Goal: Task Accomplishment & Management: Manage account settings

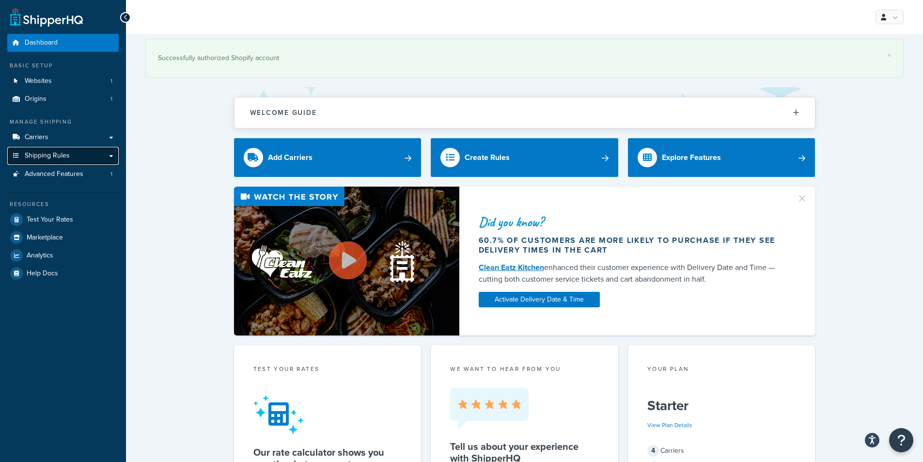
click at [112, 154] on link "Shipping Rules" at bounding box center [62, 156] width 111 height 18
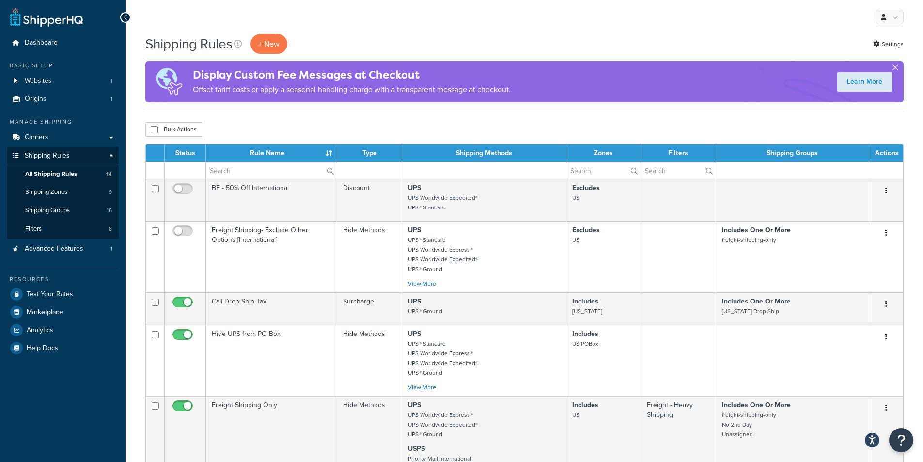
click at [895, 68] on button "button" at bounding box center [894, 69] width 2 height 2
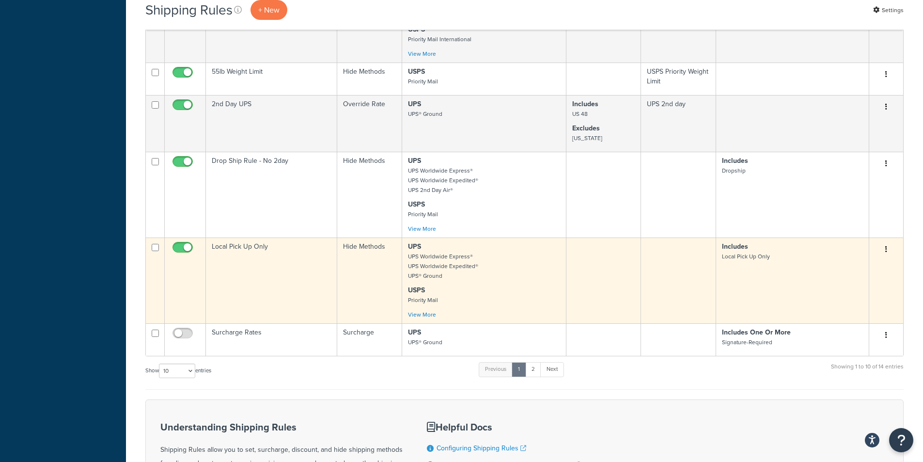
scroll to position [387, 0]
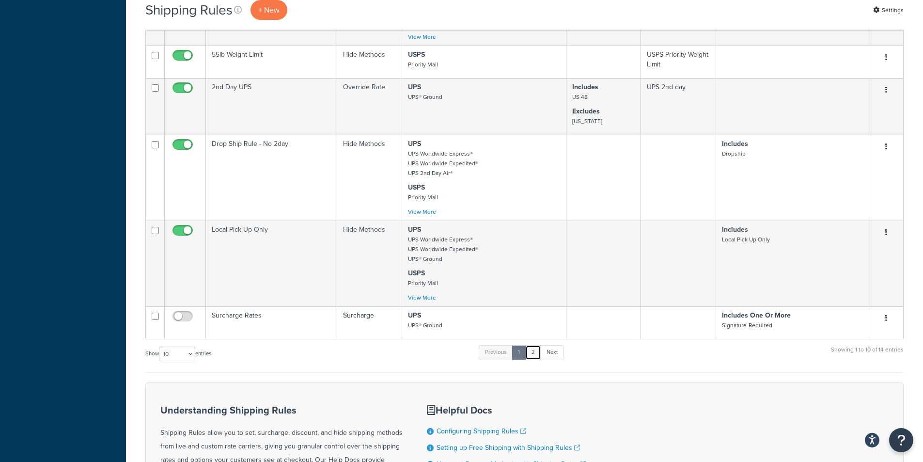
click at [538, 354] on link "2" at bounding box center [533, 352] width 16 height 15
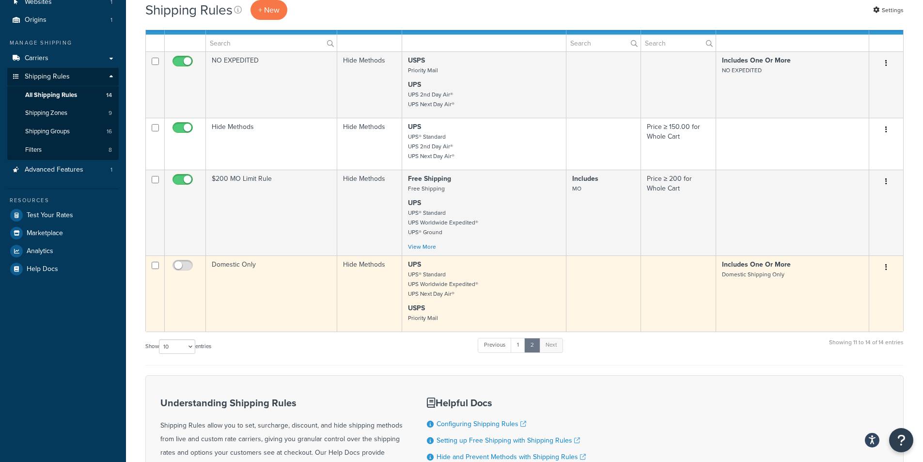
scroll to position [31, 0]
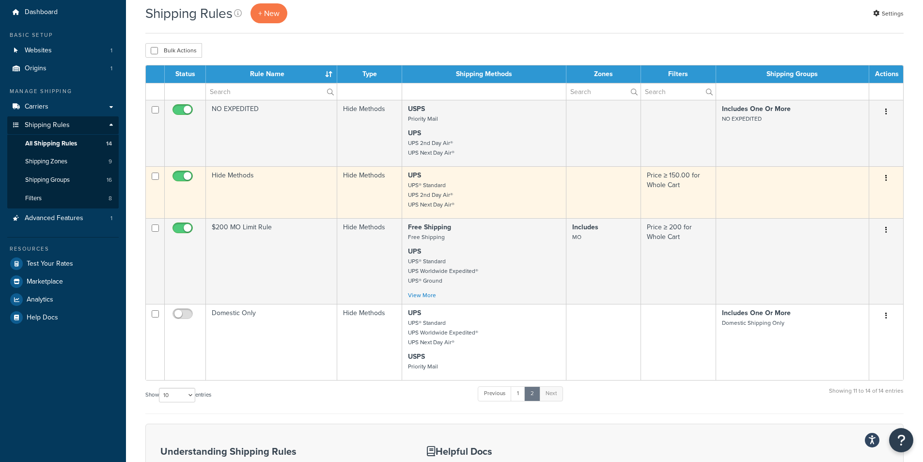
click at [373, 182] on td "Hide Methods" at bounding box center [369, 192] width 65 height 52
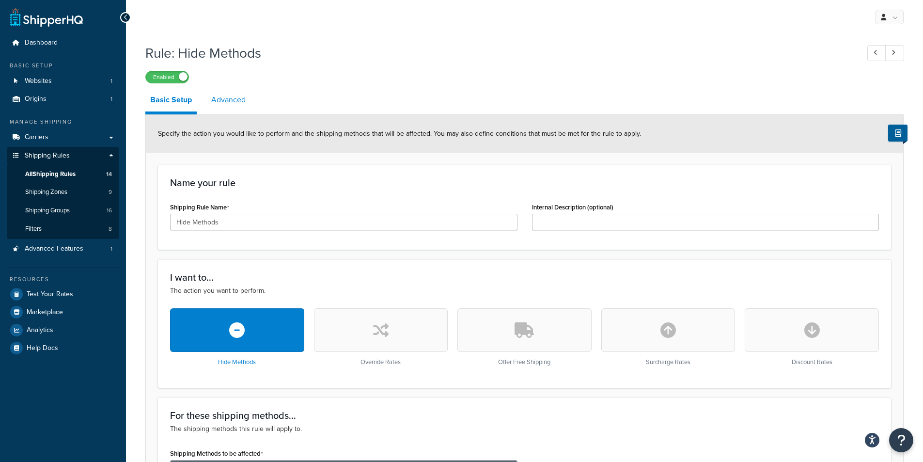
click at [231, 102] on link "Advanced" at bounding box center [228, 99] width 44 height 23
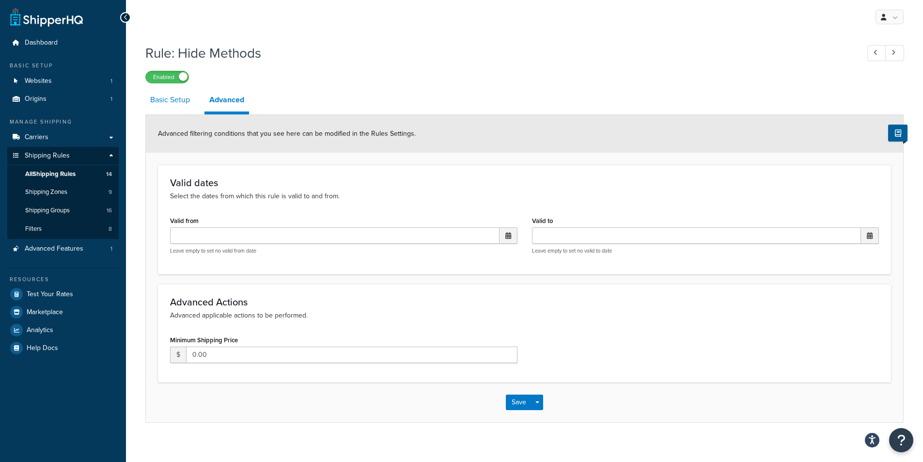
click at [185, 102] on link "Basic Setup" at bounding box center [169, 99] width 49 height 23
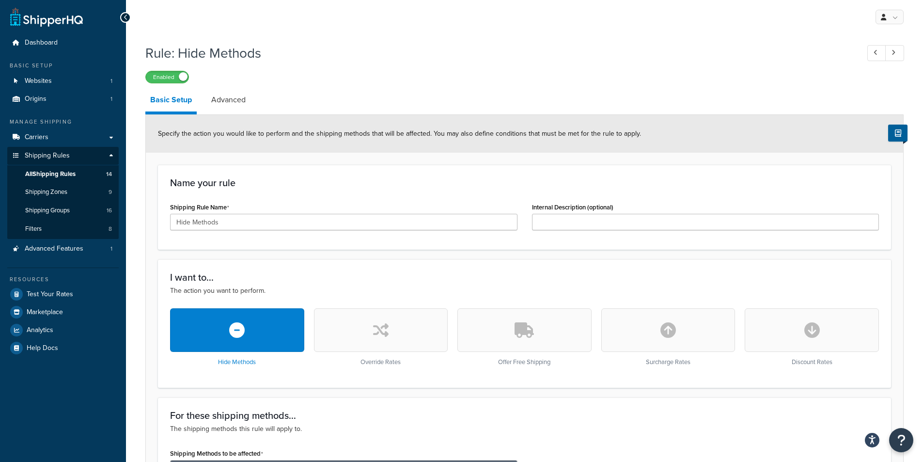
click at [125, 14] on icon at bounding box center [125, 17] width 4 height 7
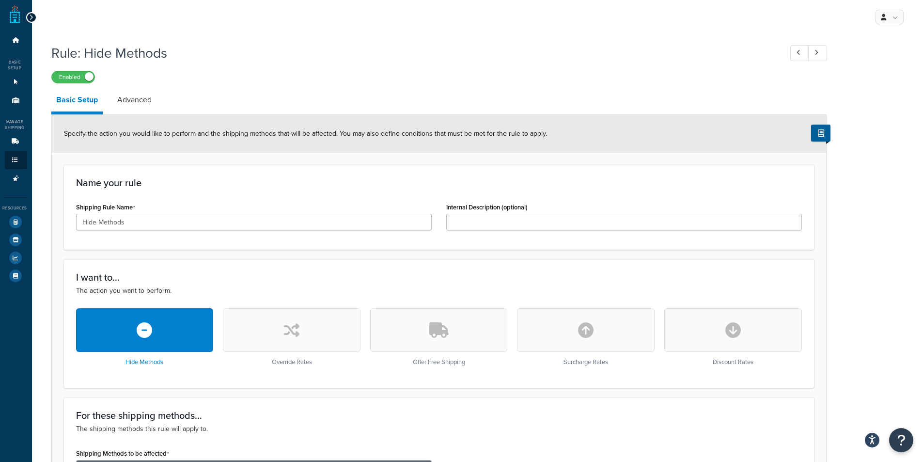
click at [29, 17] on icon at bounding box center [31, 17] width 4 height 7
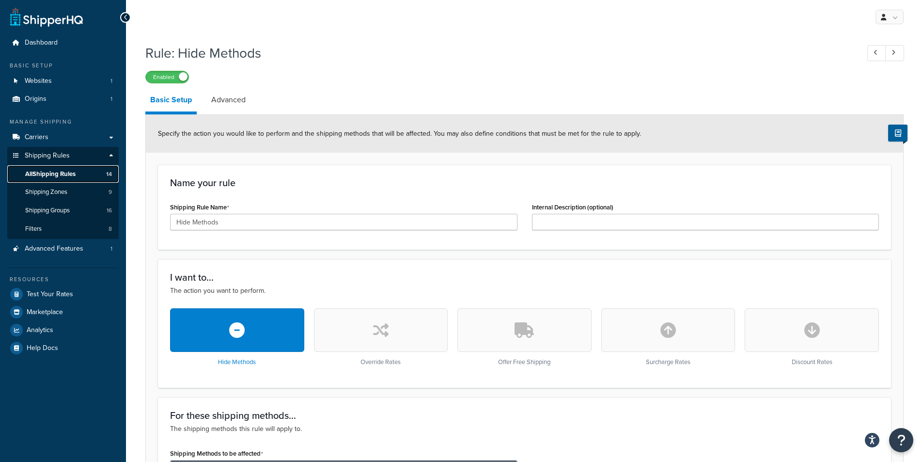
click at [77, 174] on link "All Shipping Rules 14" at bounding box center [62, 174] width 111 height 18
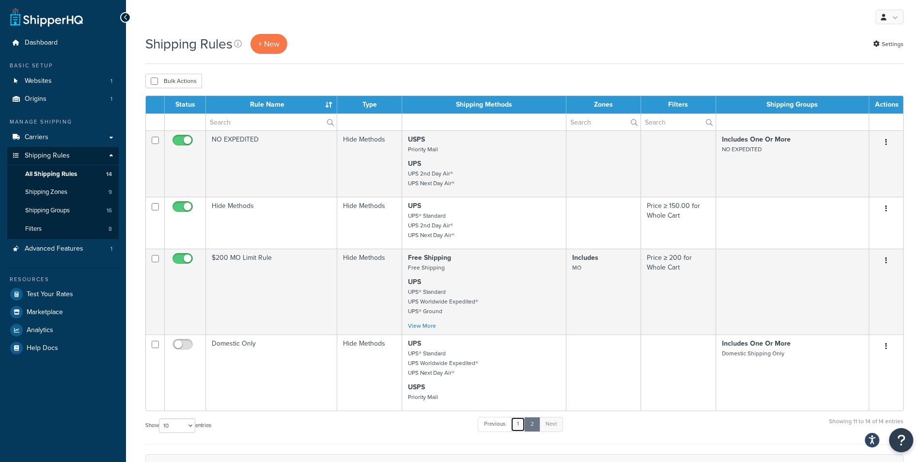
click at [522, 424] on link "1" at bounding box center [517, 423] width 15 height 15
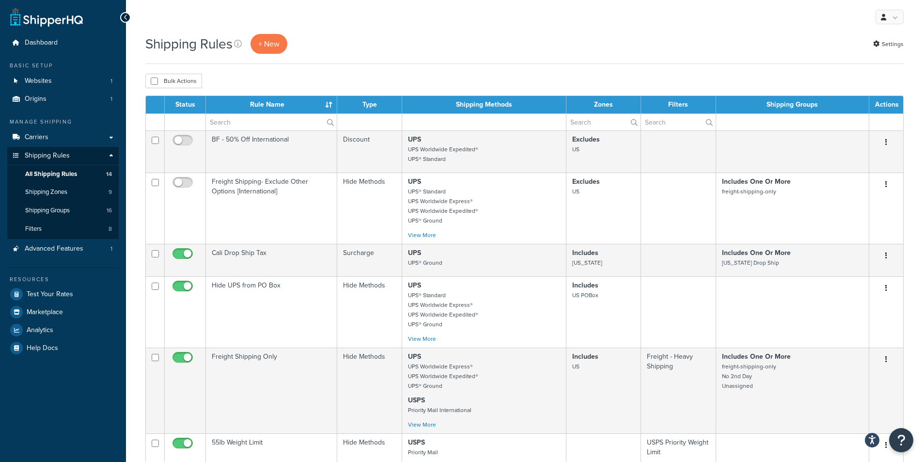
click at [331, 37] on div "Shipping Rules + New Settings" at bounding box center [524, 44] width 758 height 20
